Goal: Task Accomplishment & Management: Manage account settings

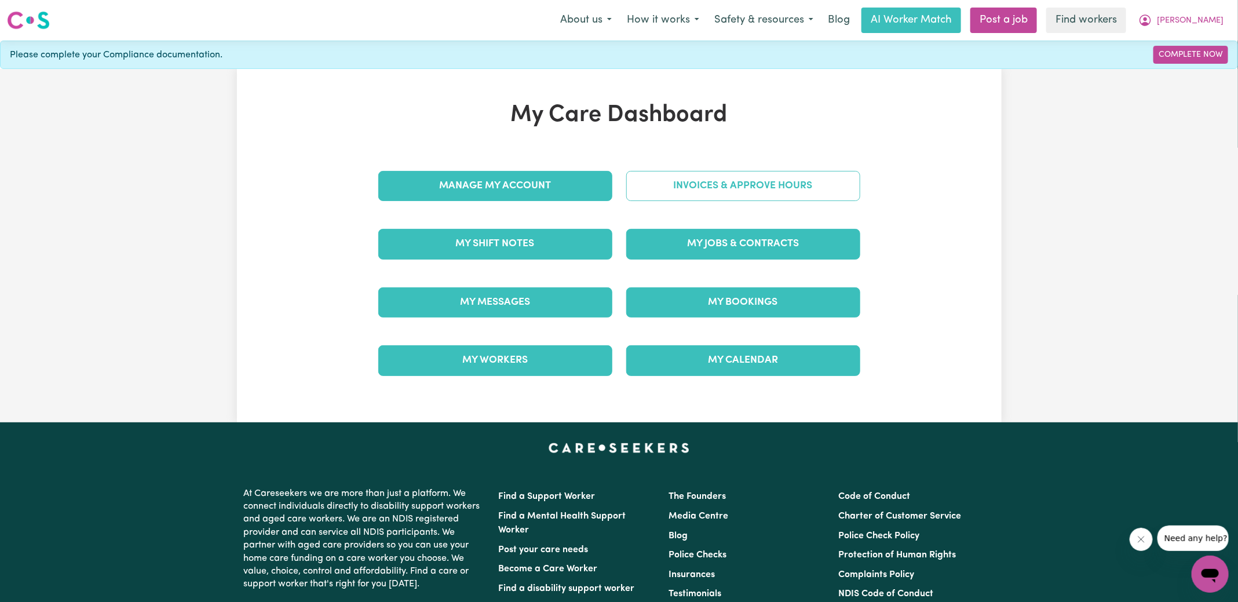
click at [815, 182] on link "Invoices & Approve Hours" at bounding box center [743, 186] width 234 height 30
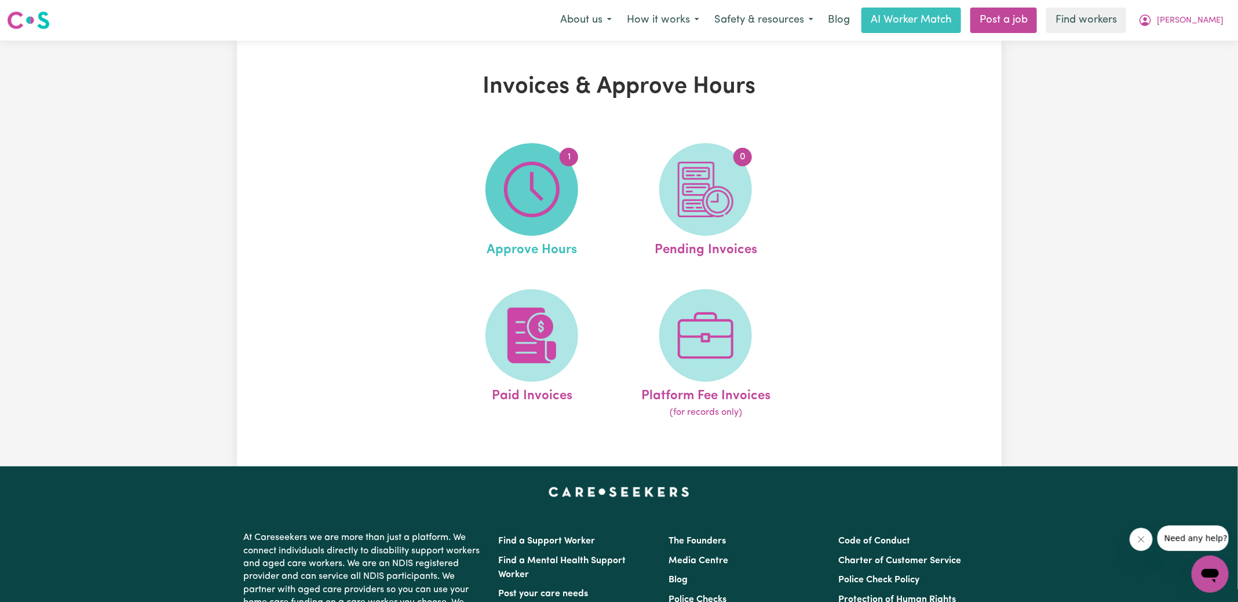
click at [524, 202] on img at bounding box center [532, 190] width 56 height 56
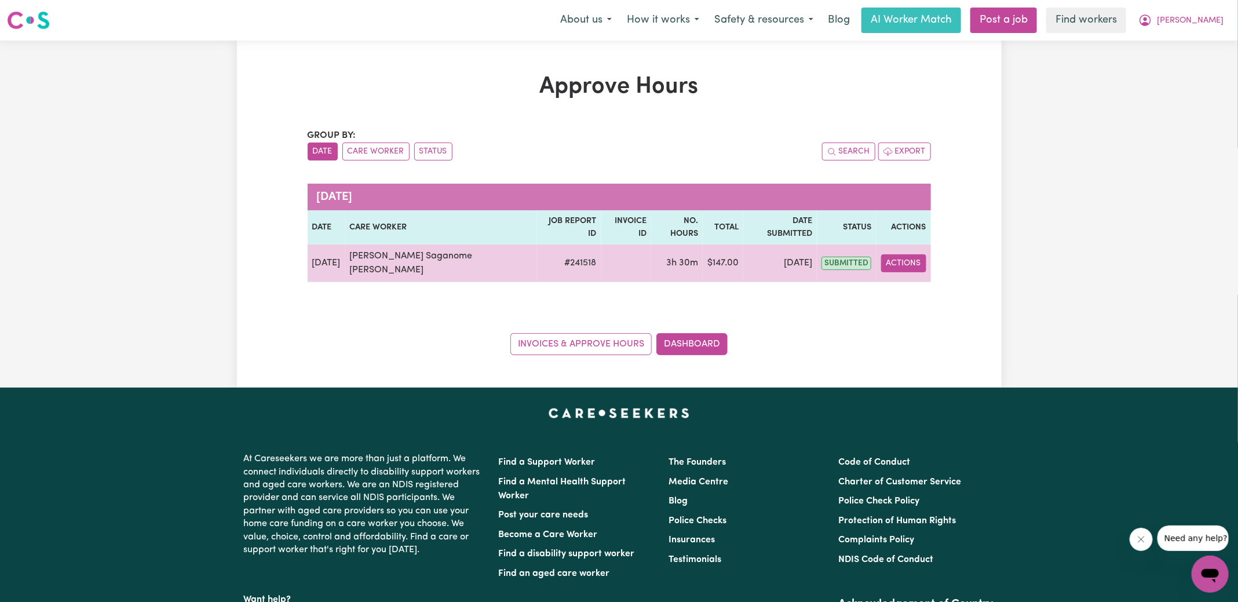
click at [914, 254] on button "Actions" at bounding box center [903, 263] width 45 height 18
click at [907, 278] on link "View Job Report" at bounding box center [935, 289] width 99 height 23
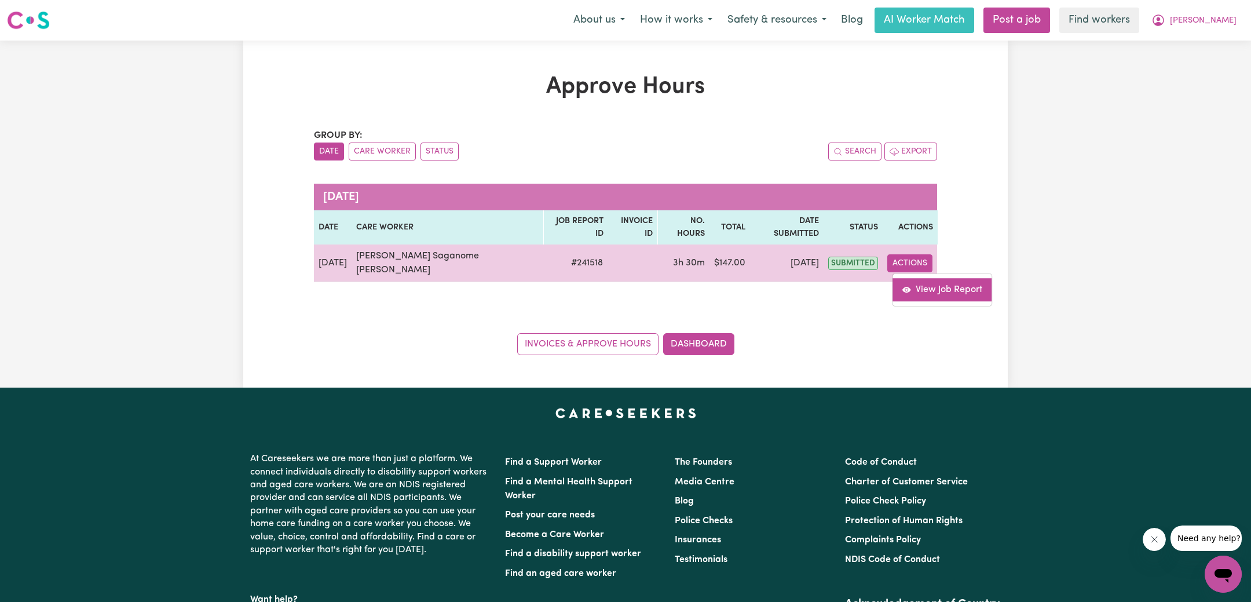
select select "pm"
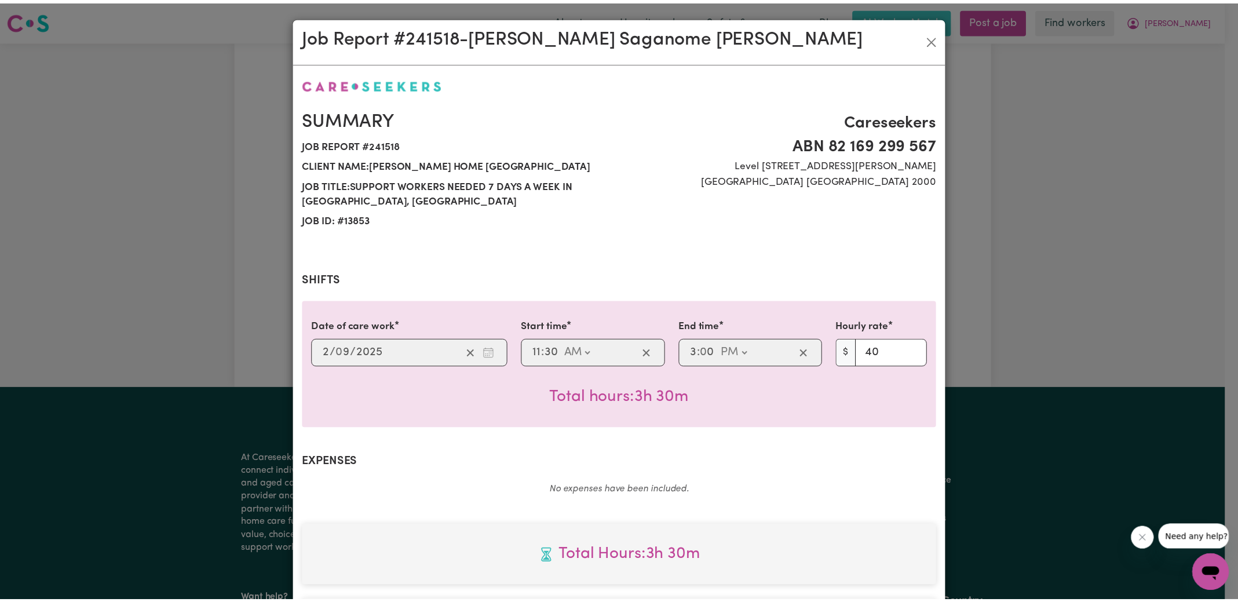
scroll to position [305, 0]
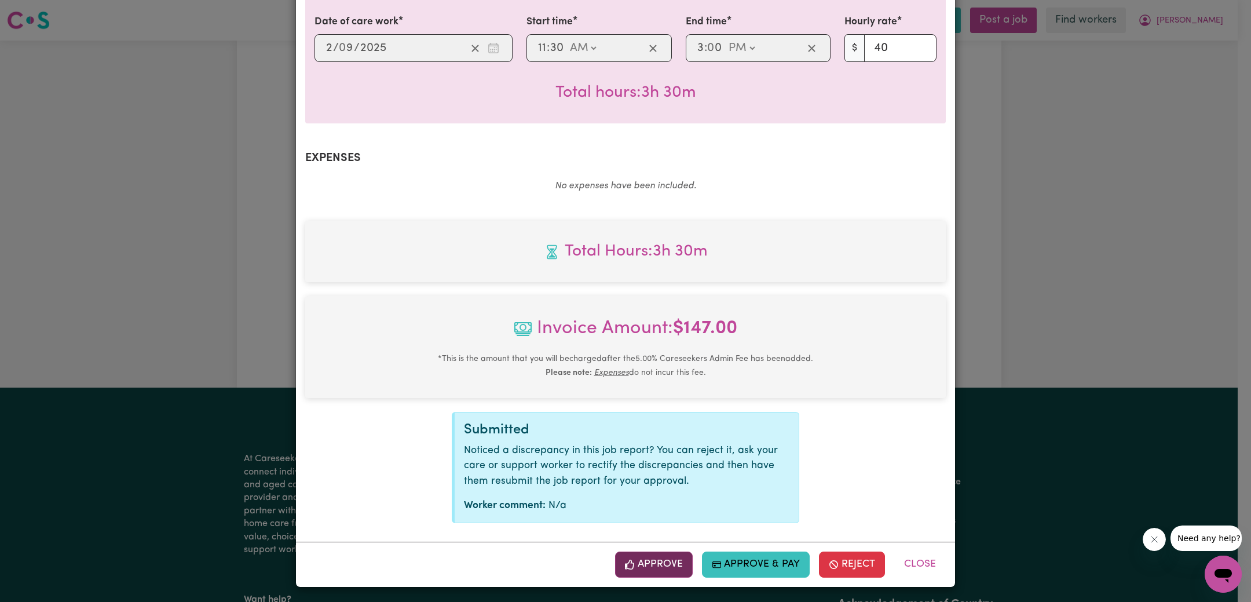
click at [660, 562] on button "Approve" at bounding box center [654, 563] width 78 height 25
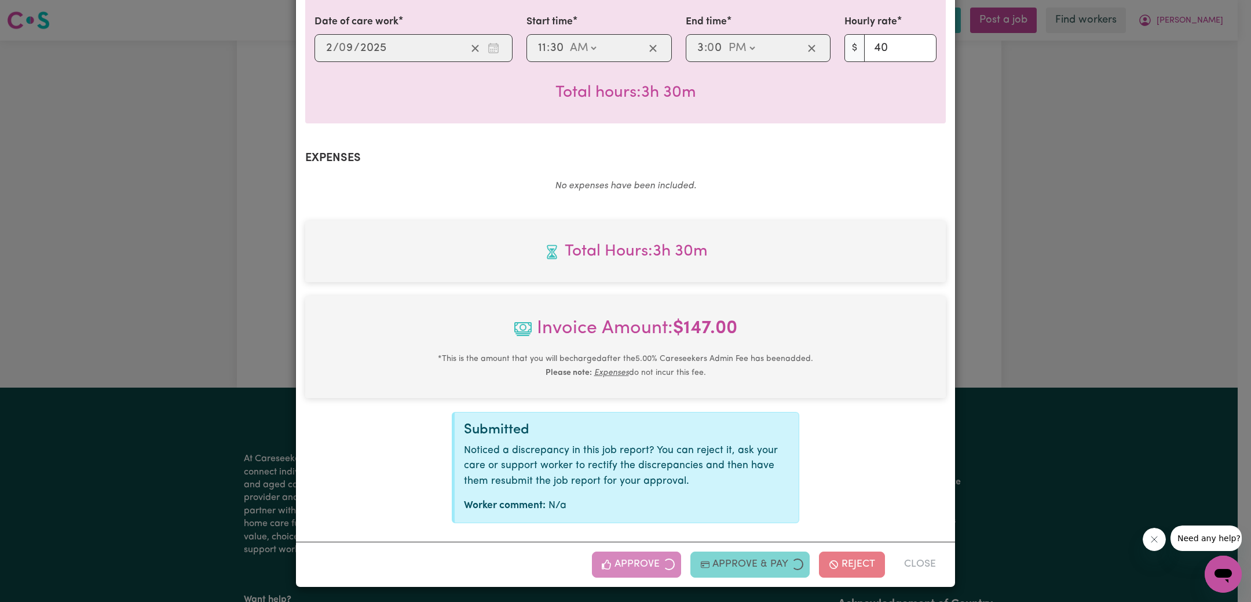
click at [1176, 254] on div "Job Report # 241518 - [PERSON_NAME] Saganome [PERSON_NAME] Summary Job report #…" at bounding box center [625, 301] width 1251 height 602
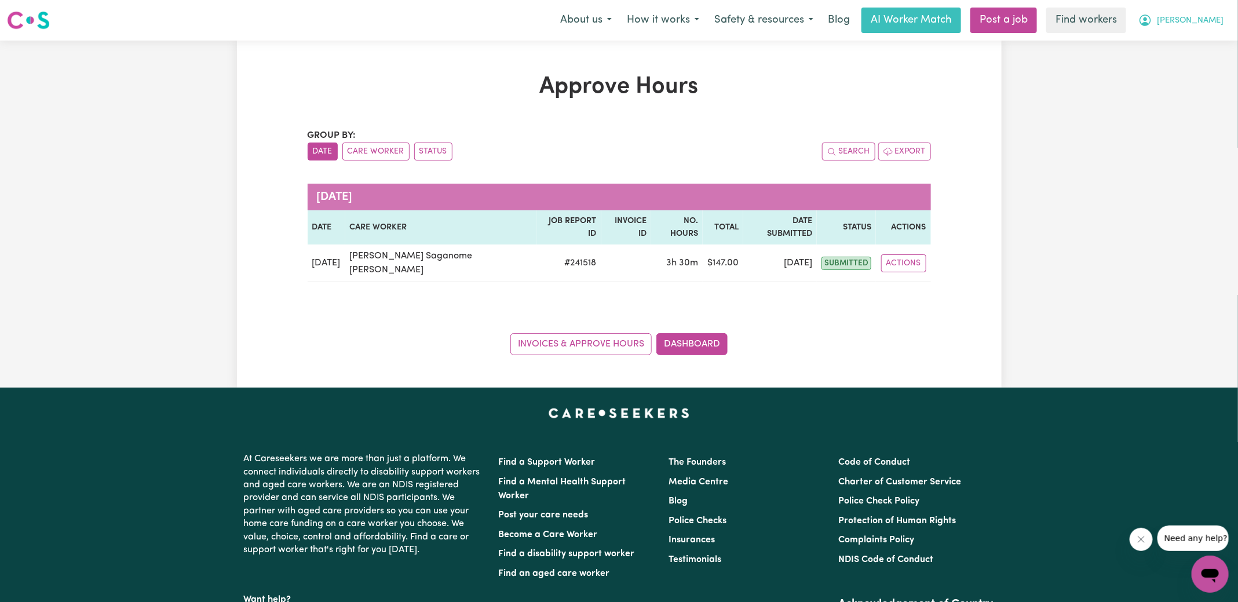
click at [1152, 20] on icon "My Account" at bounding box center [1145, 20] width 14 height 14
click at [1176, 65] on link "Logout" at bounding box center [1184, 67] width 91 height 22
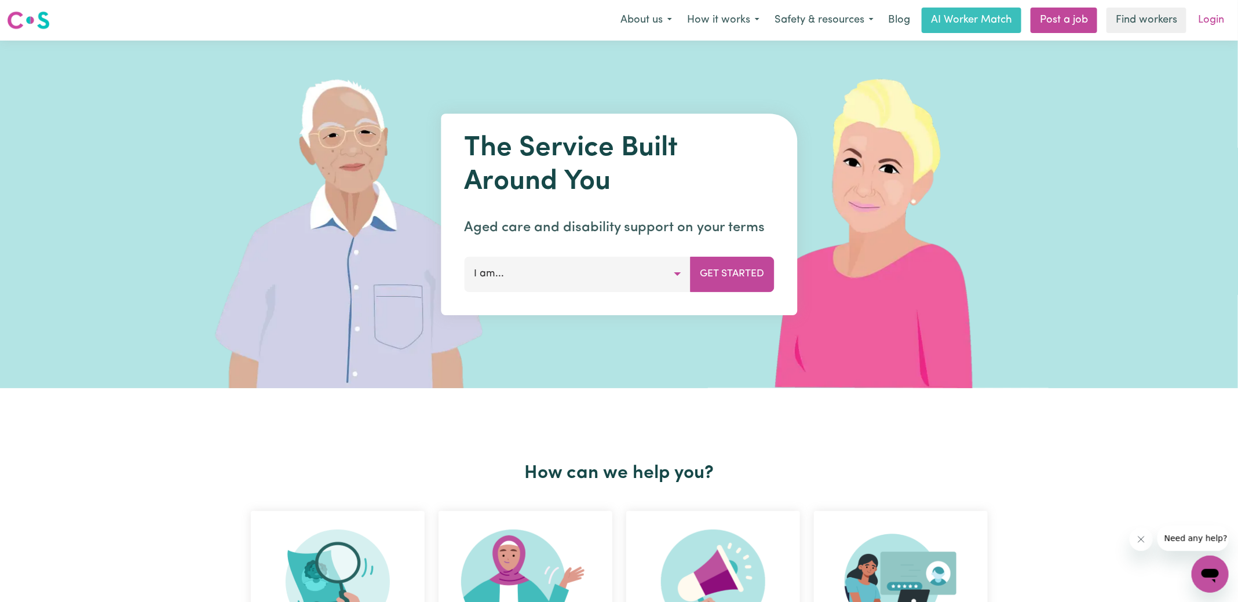
click at [1211, 19] on link "Login" at bounding box center [1211, 20] width 40 height 25
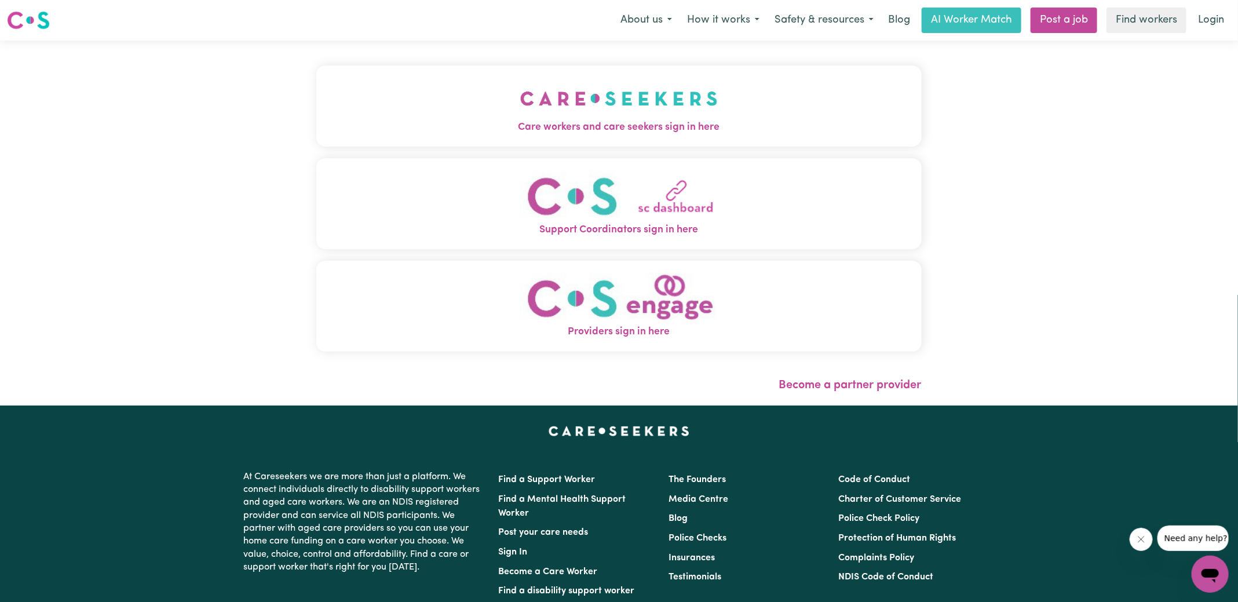
click at [580, 125] on span "Care workers and care seekers sign in here" at bounding box center [618, 127] width 605 height 15
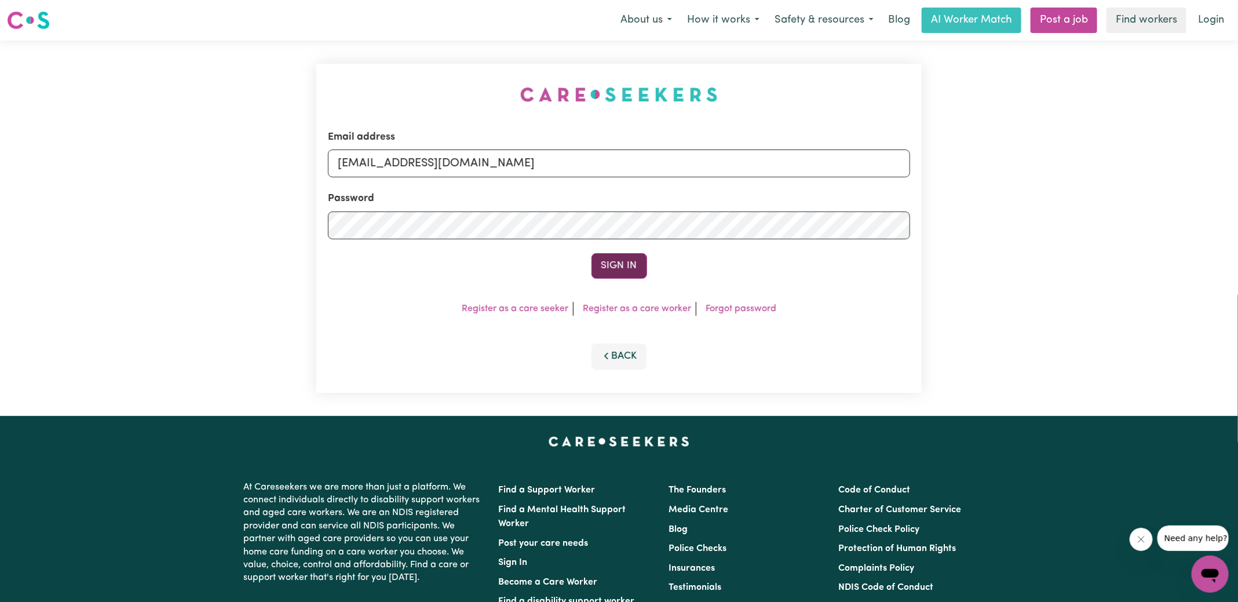
click at [619, 258] on button "Sign In" at bounding box center [619, 265] width 56 height 25
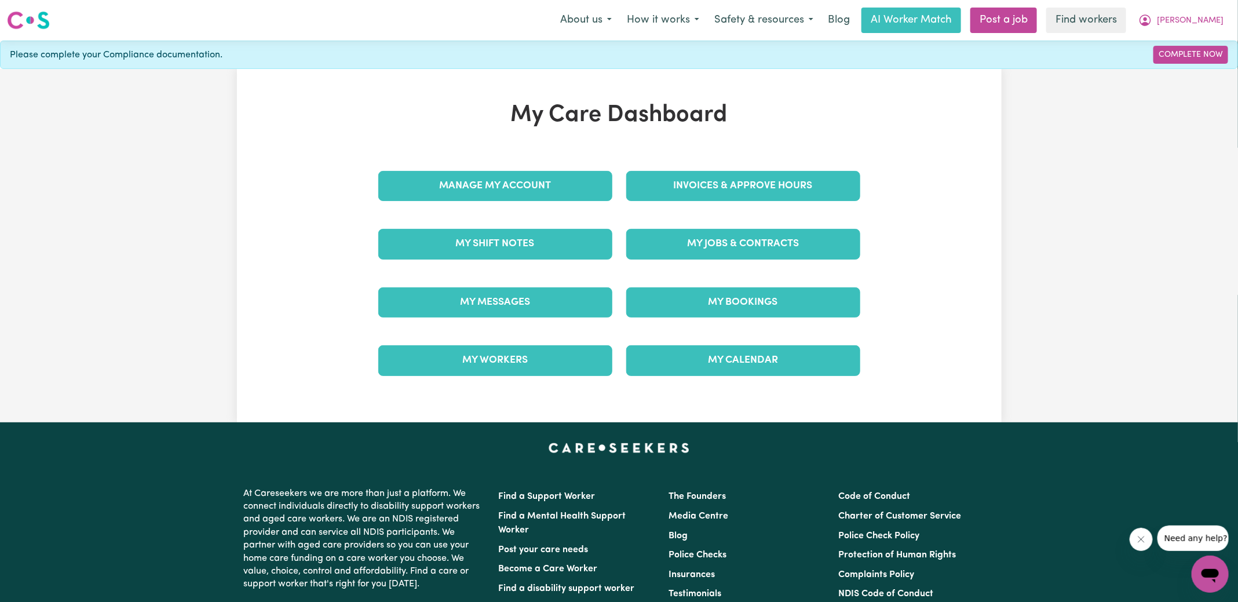
click at [673, 147] on div "My Care Dashboard Manage My Account Invoices & Approve Hours My Shift Notes My …" at bounding box center [619, 245] width 510 height 288
click at [673, 166] on div "Invoices & Approve Hours" at bounding box center [743, 186] width 248 height 58
click at [673, 185] on link "Invoices & Approve Hours" at bounding box center [743, 186] width 234 height 30
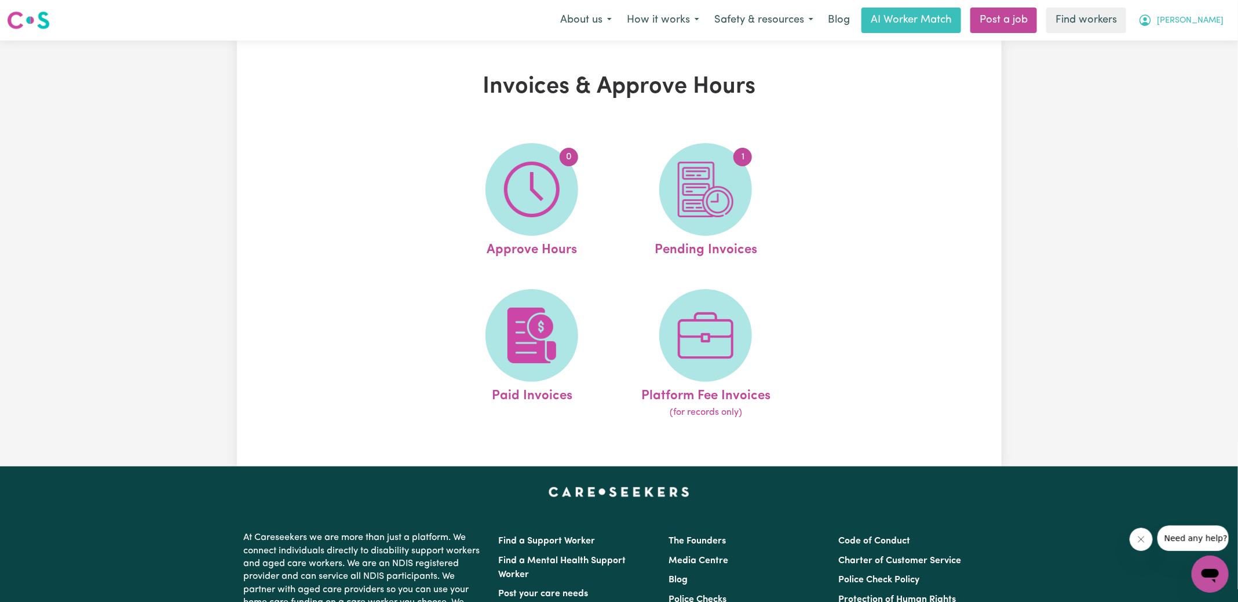
click at [1152, 18] on icon "My Account" at bounding box center [1145, 20] width 14 height 14
click at [1176, 66] on link "Logout" at bounding box center [1184, 67] width 91 height 22
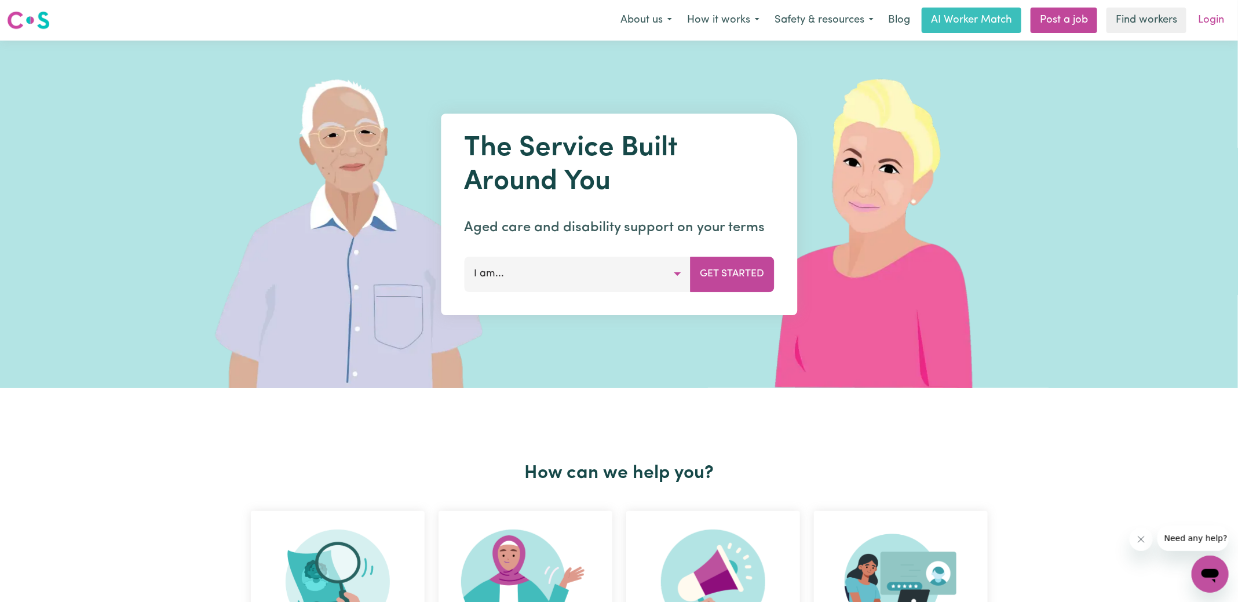
click at [1210, 25] on link "Login" at bounding box center [1211, 20] width 40 height 25
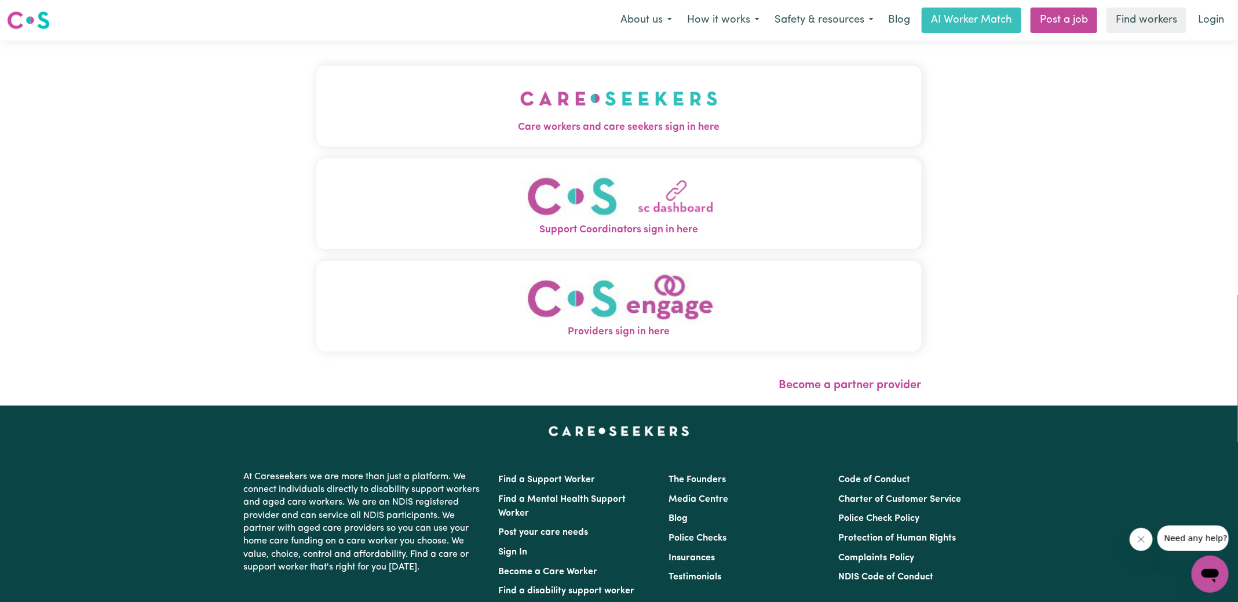
click at [503, 131] on span "Care workers and care seekers sign in here" at bounding box center [618, 127] width 605 height 15
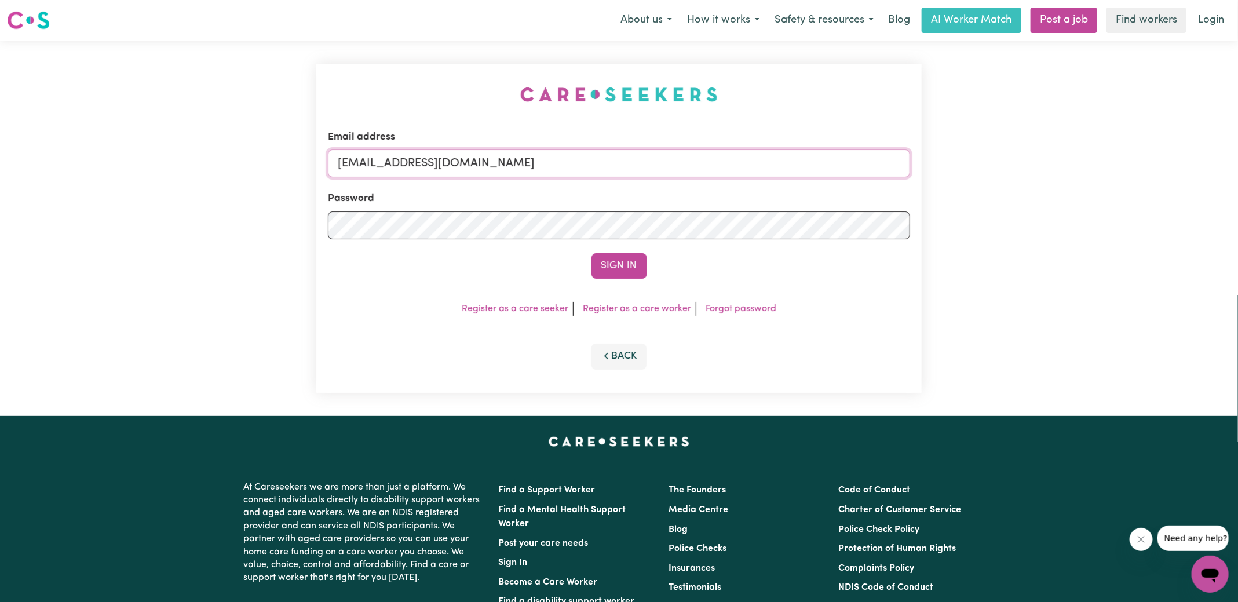
drag, startPoint x: 409, startPoint y: 162, endPoint x: 928, endPoint y: 204, distance: 521.2
click at [928, 204] on div "Email address [EMAIL_ADDRESS][DOMAIN_NAME] Password Sign In Register as a care …" at bounding box center [619, 228] width 1238 height 375
type input "[EMAIL_ADDRESS][DOMAIN_NAME]"
click at [591, 253] on button "Sign In" at bounding box center [619, 265] width 56 height 25
